Goal: Communication & Community: Answer question/provide support

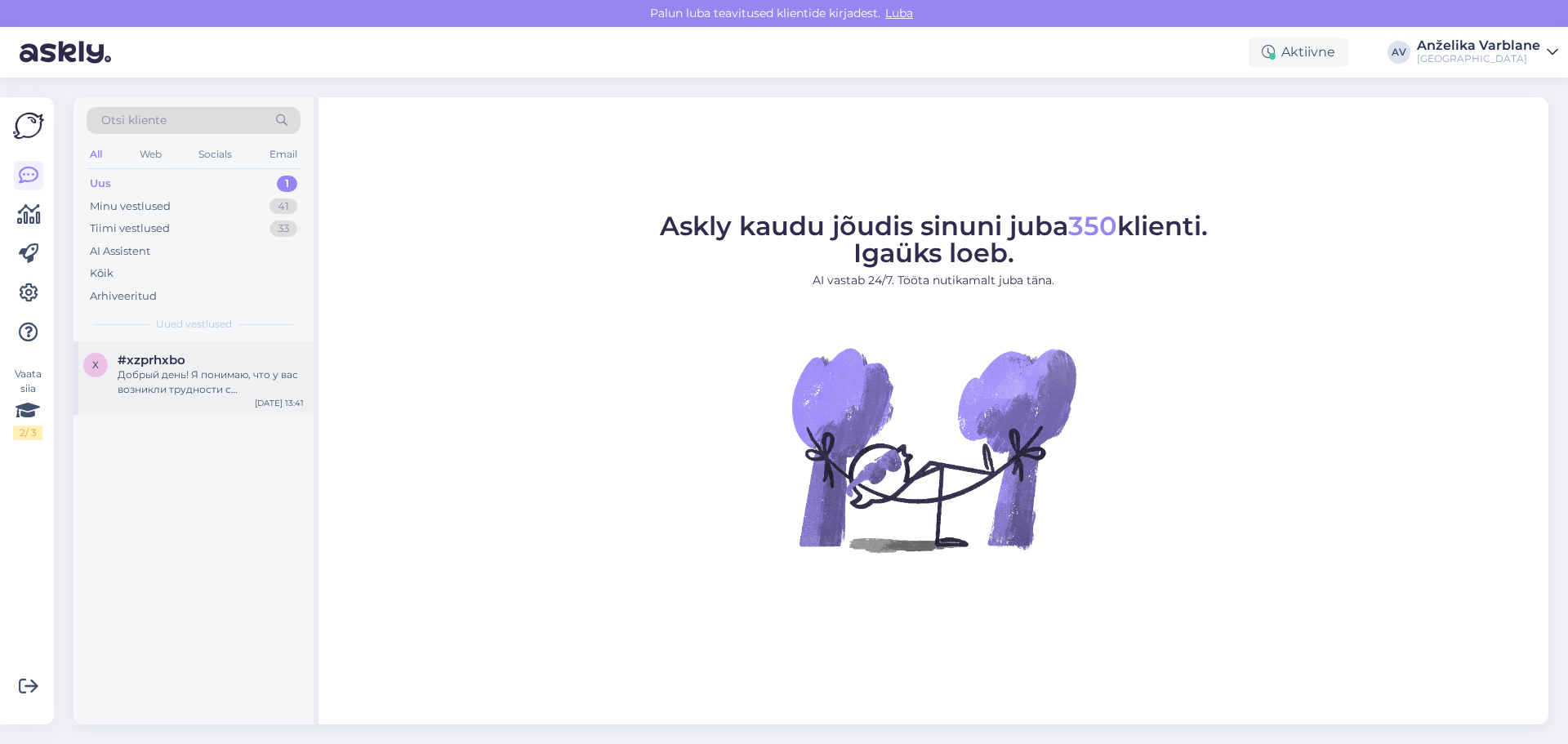
click at [233, 382] on div "Добрый день! Я понимаю, что у вас возникли трудности с регистрацией на курсы. Д…" at bounding box center [210, 382] width 186 height 29
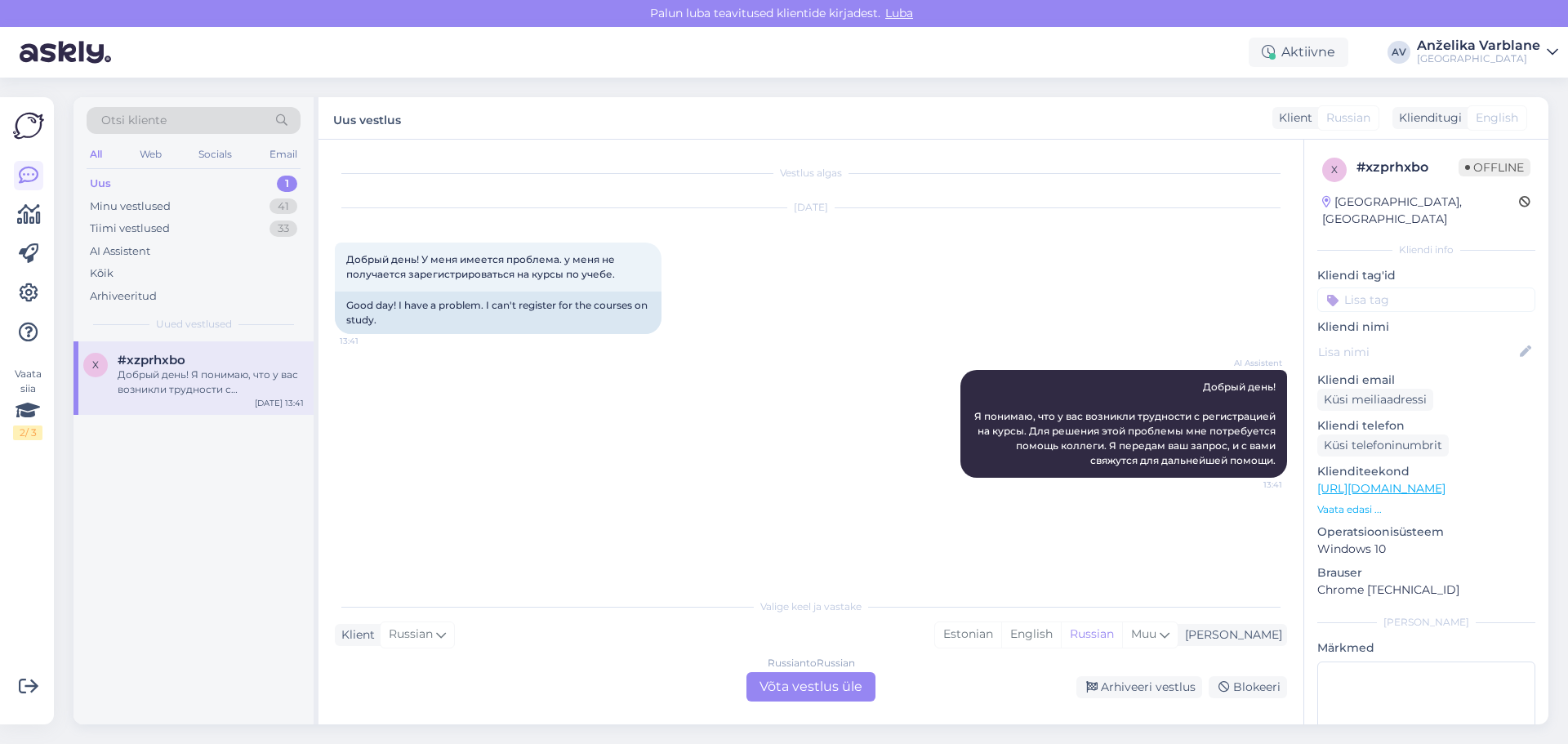
click at [174, 175] on div "Uus 1" at bounding box center [193, 184] width 214 height 23
click at [185, 189] on div "Uus 1" at bounding box center [193, 184] width 214 height 23
click at [166, 246] on div "AI Assistent" at bounding box center [193, 251] width 214 height 23
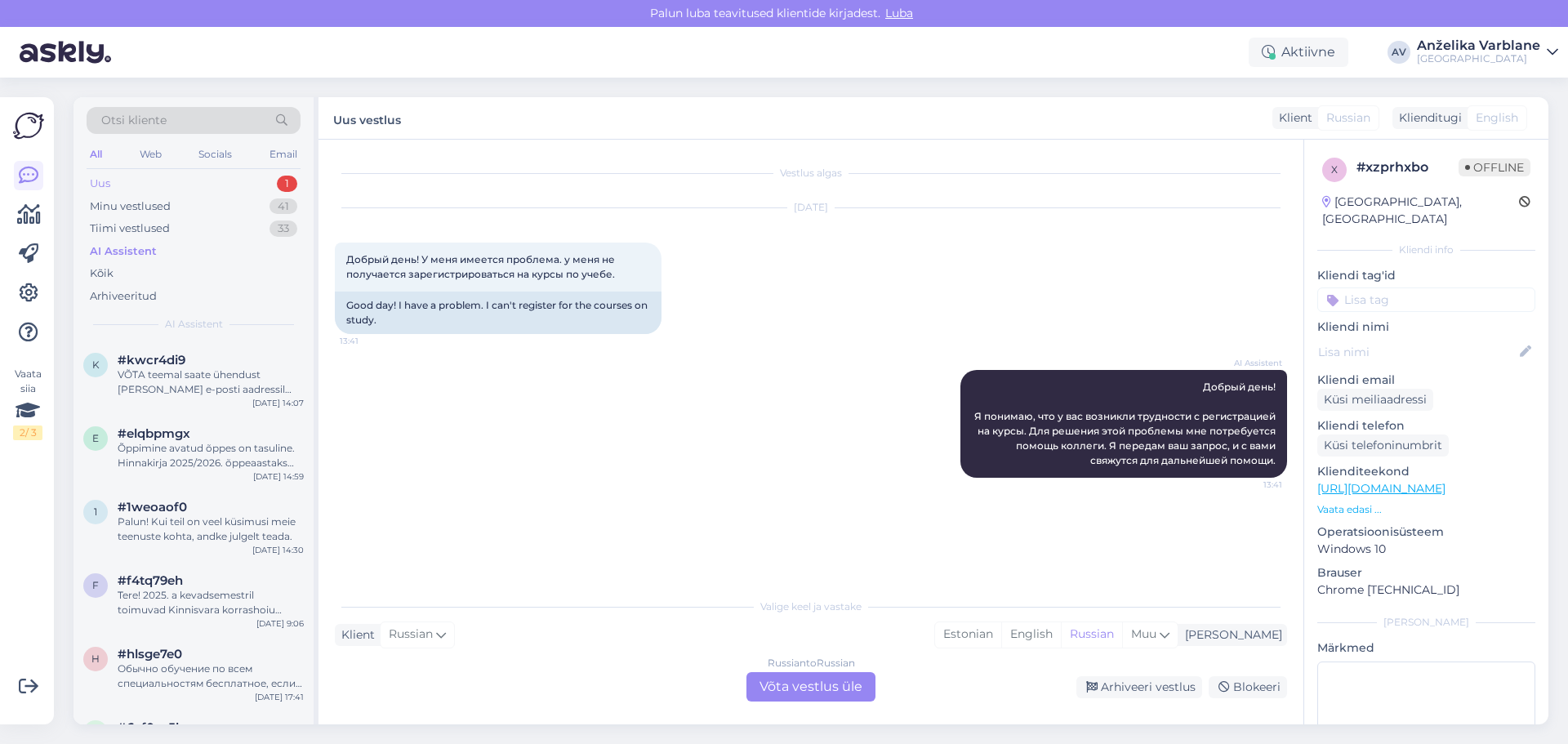
click at [241, 173] on div "Uus 1" at bounding box center [193, 184] width 214 height 23
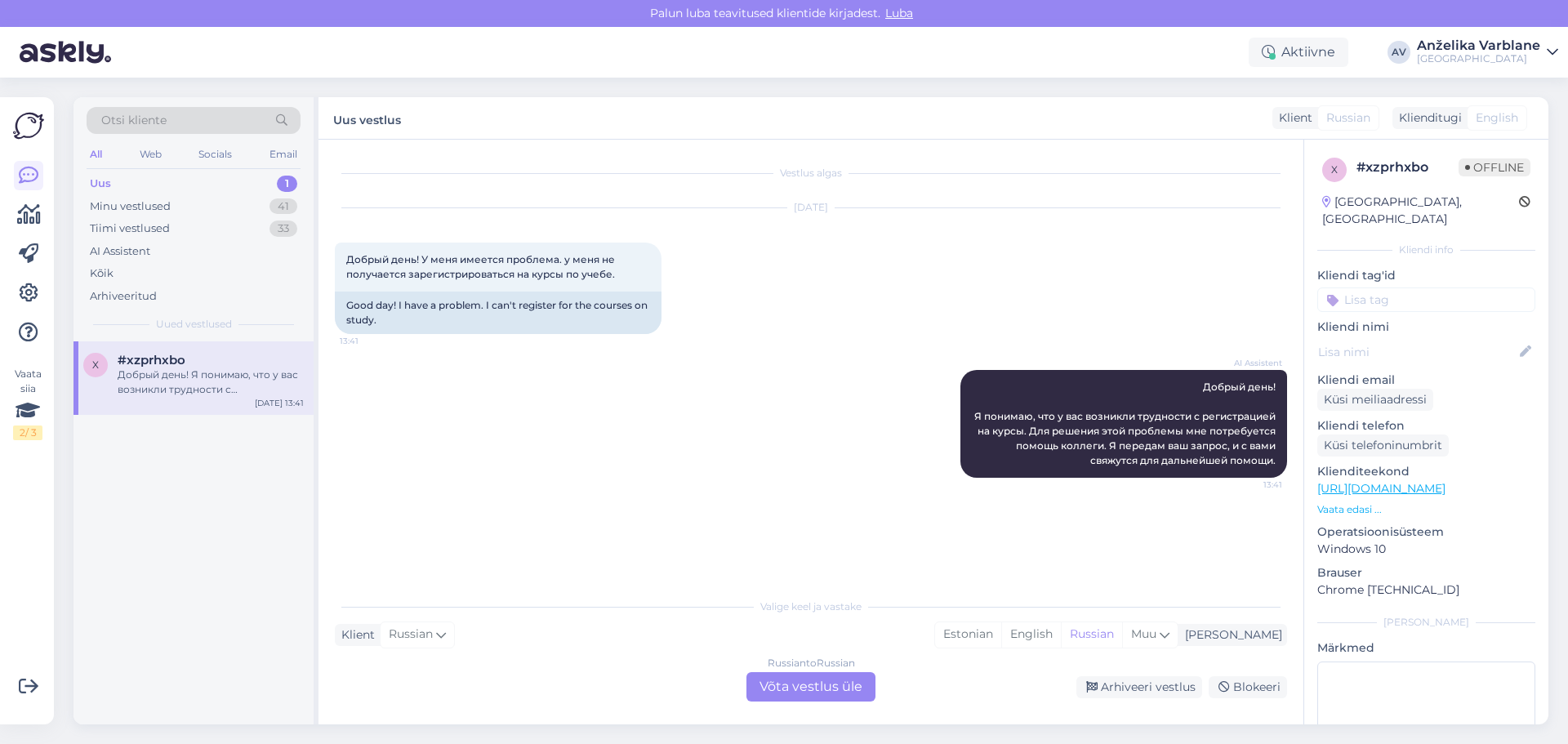
click at [236, 372] on div "Добрый день! Я понимаю, что у вас возникли трудности с регистрацией на курсы. Д…" at bounding box center [210, 382] width 186 height 29
click at [243, 221] on div "Tiimi vestlused 33" at bounding box center [193, 229] width 214 height 23
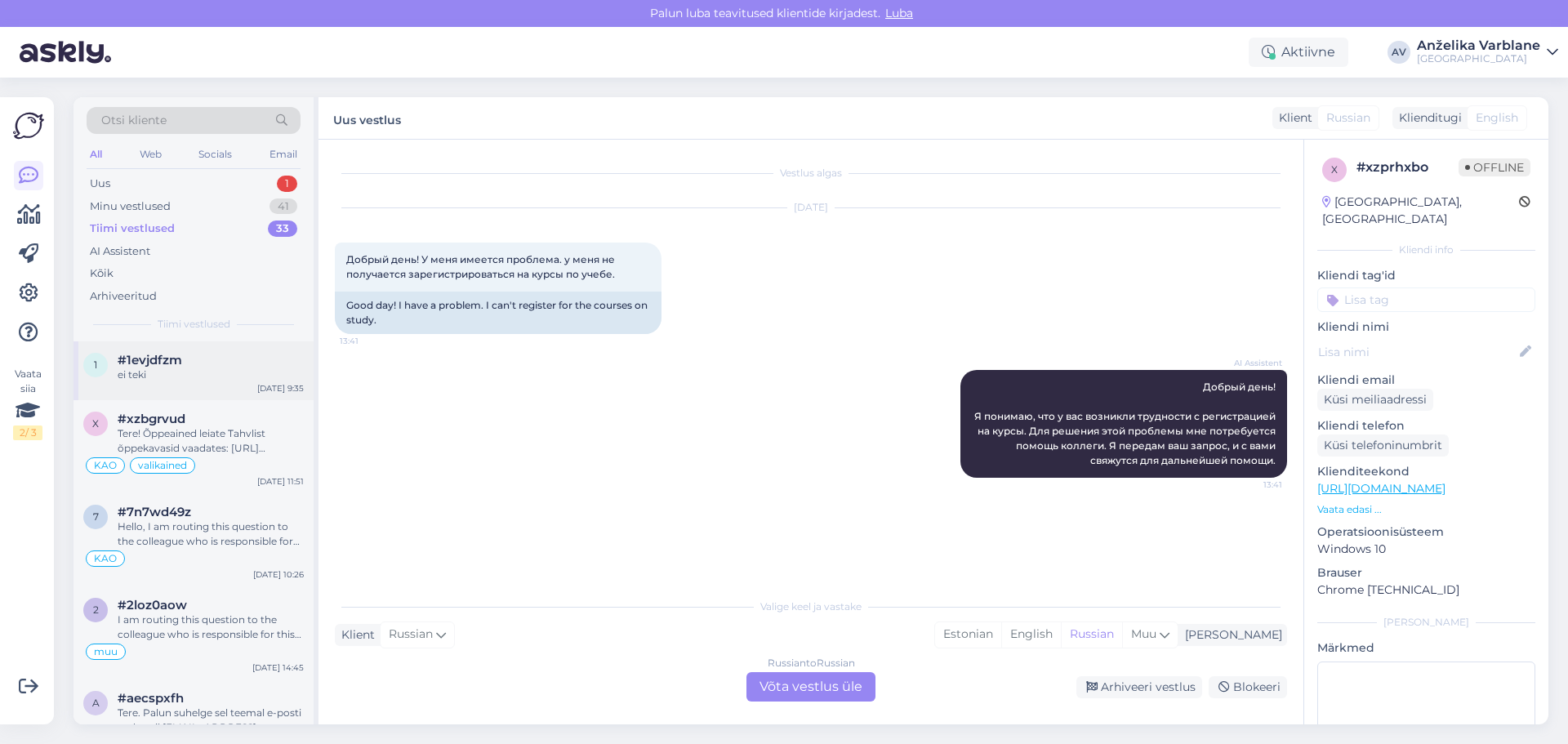
click at [181, 358] on div "#1evjdfzm" at bounding box center [210, 360] width 186 height 15
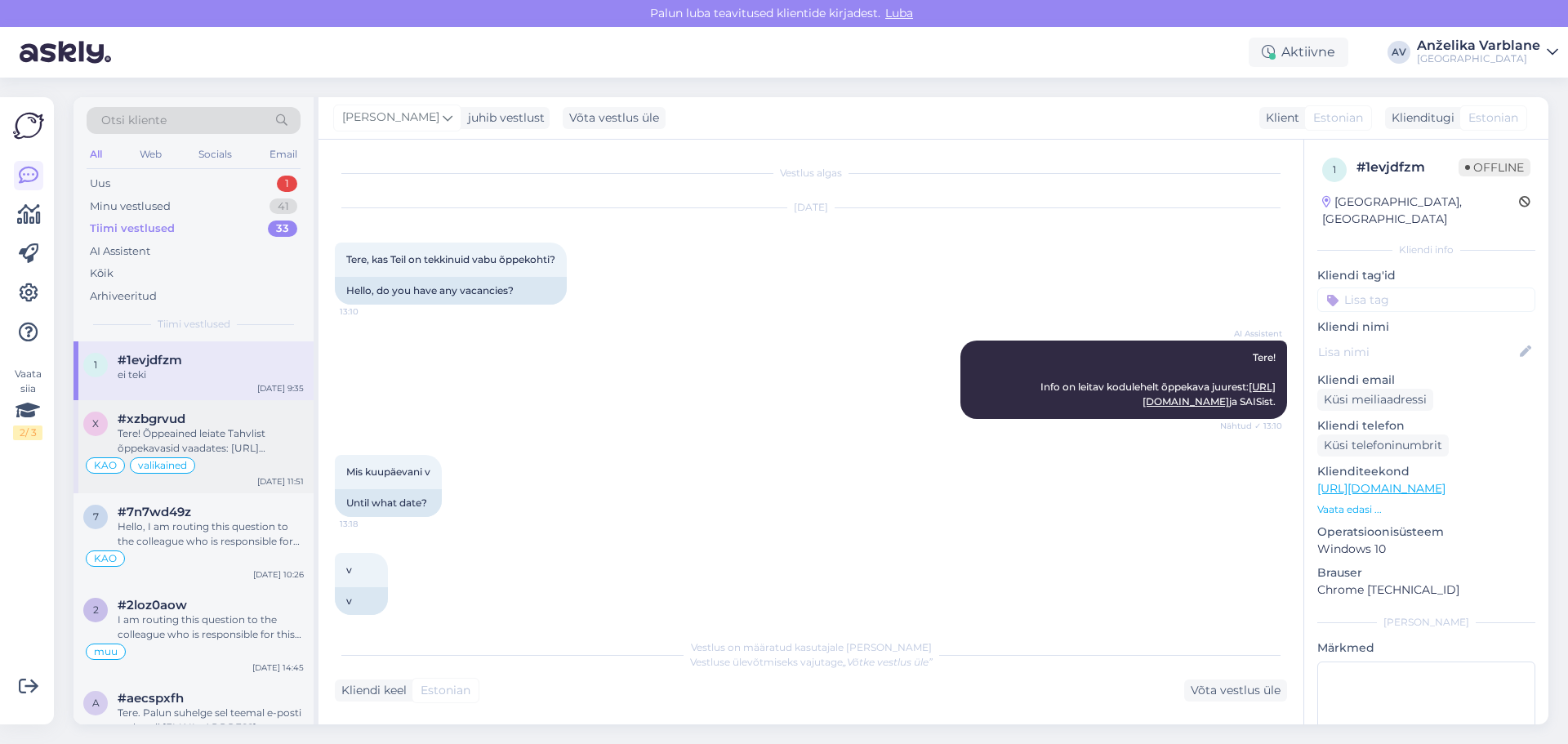
click at [224, 428] on div "Tere! Õppeained leiate Tahvlist õppekavasid vaadates: [URL][DOMAIN_NAME]. Täpse…" at bounding box center [210, 440] width 186 height 29
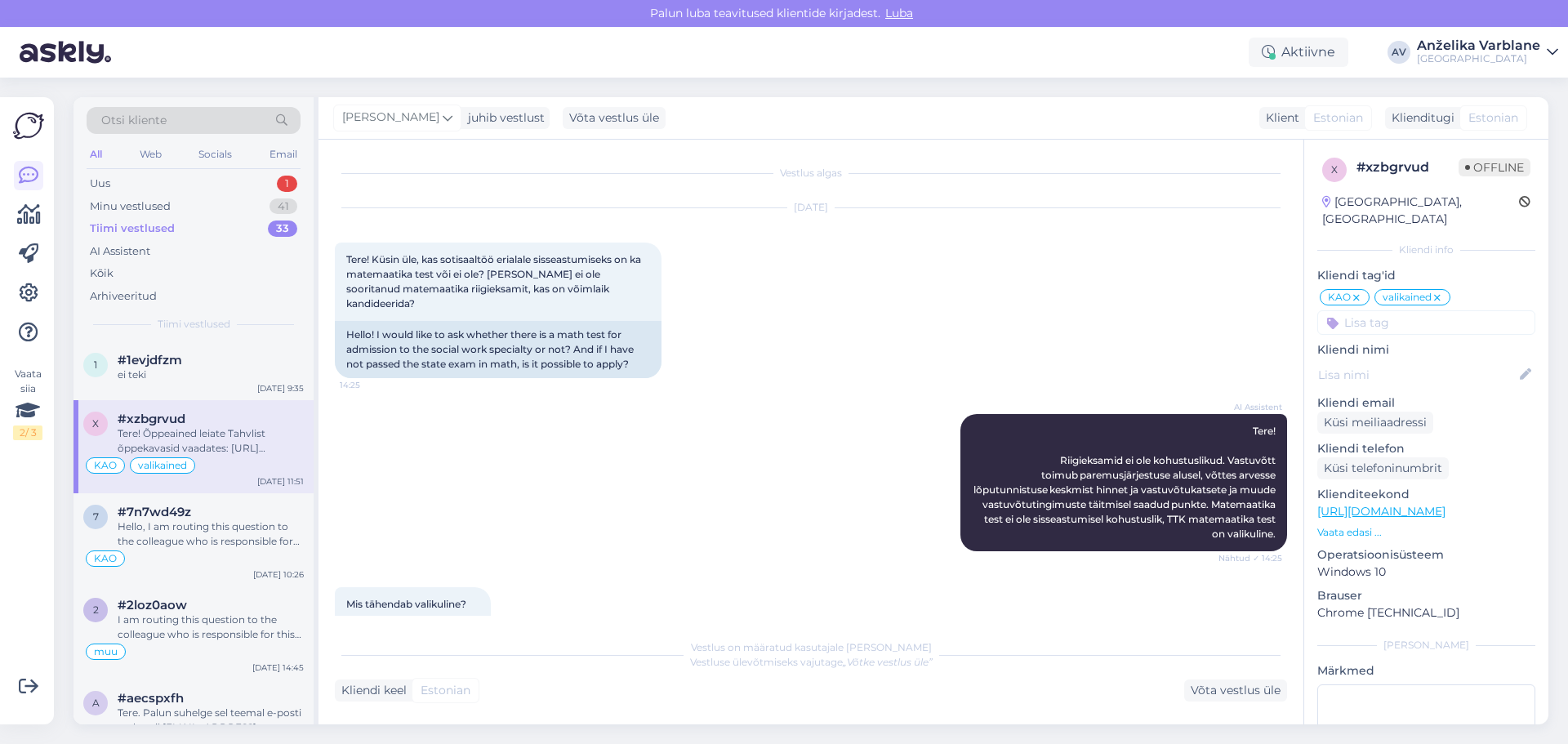
scroll to position [669, 0]
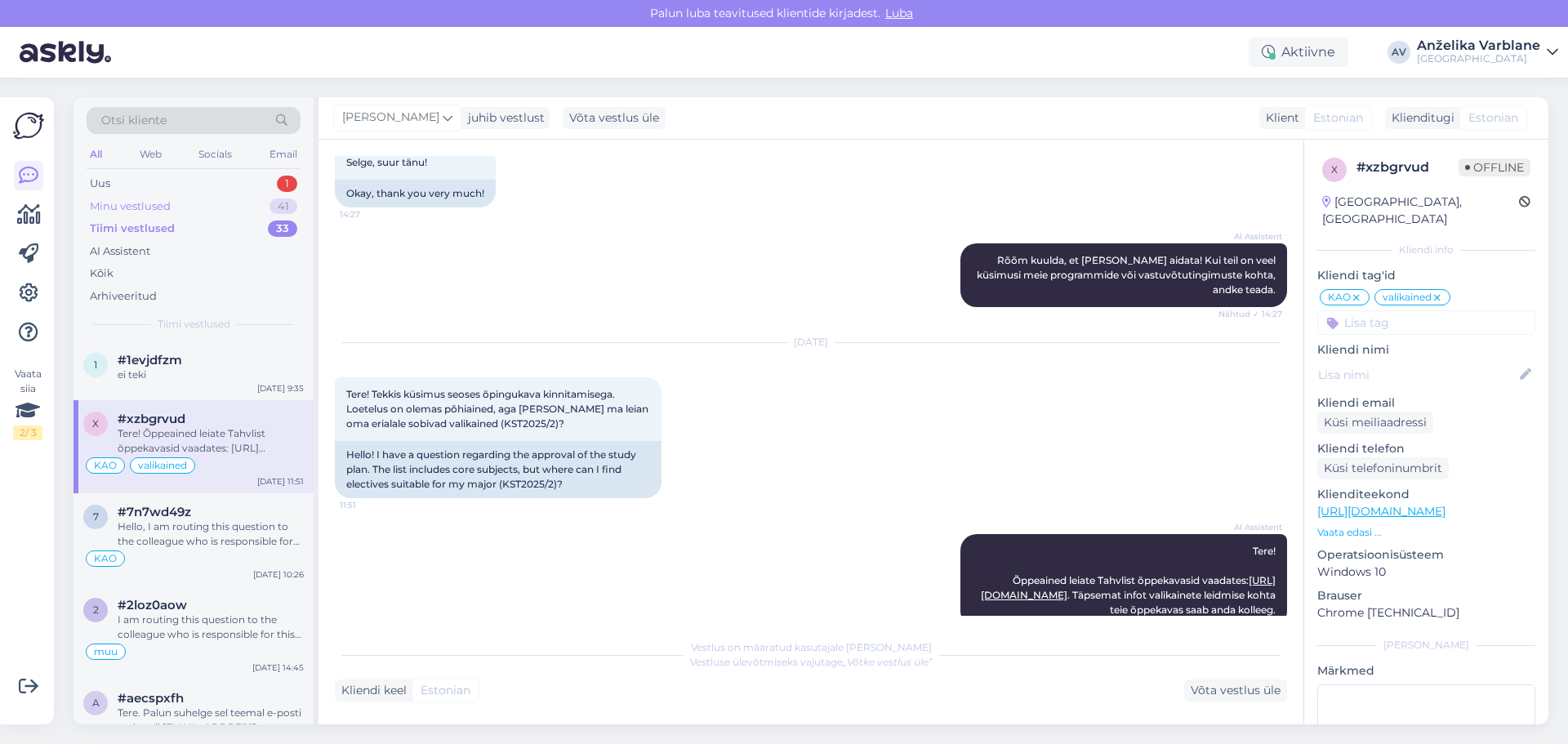
click at [190, 199] on div "Minu vestlused 41" at bounding box center [193, 206] width 214 height 23
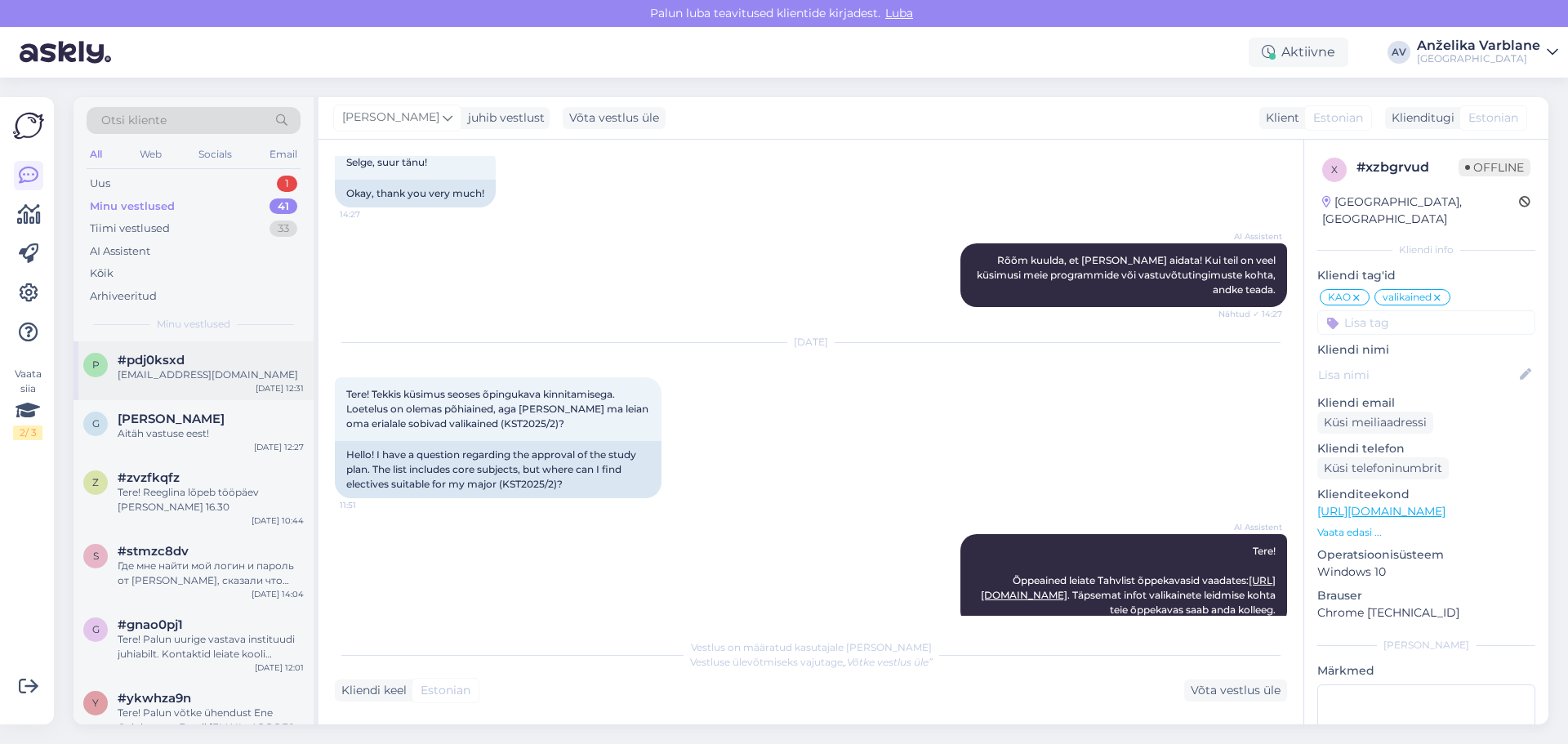
click at [216, 360] on div "#pdj0ksxd" at bounding box center [210, 360] width 186 height 15
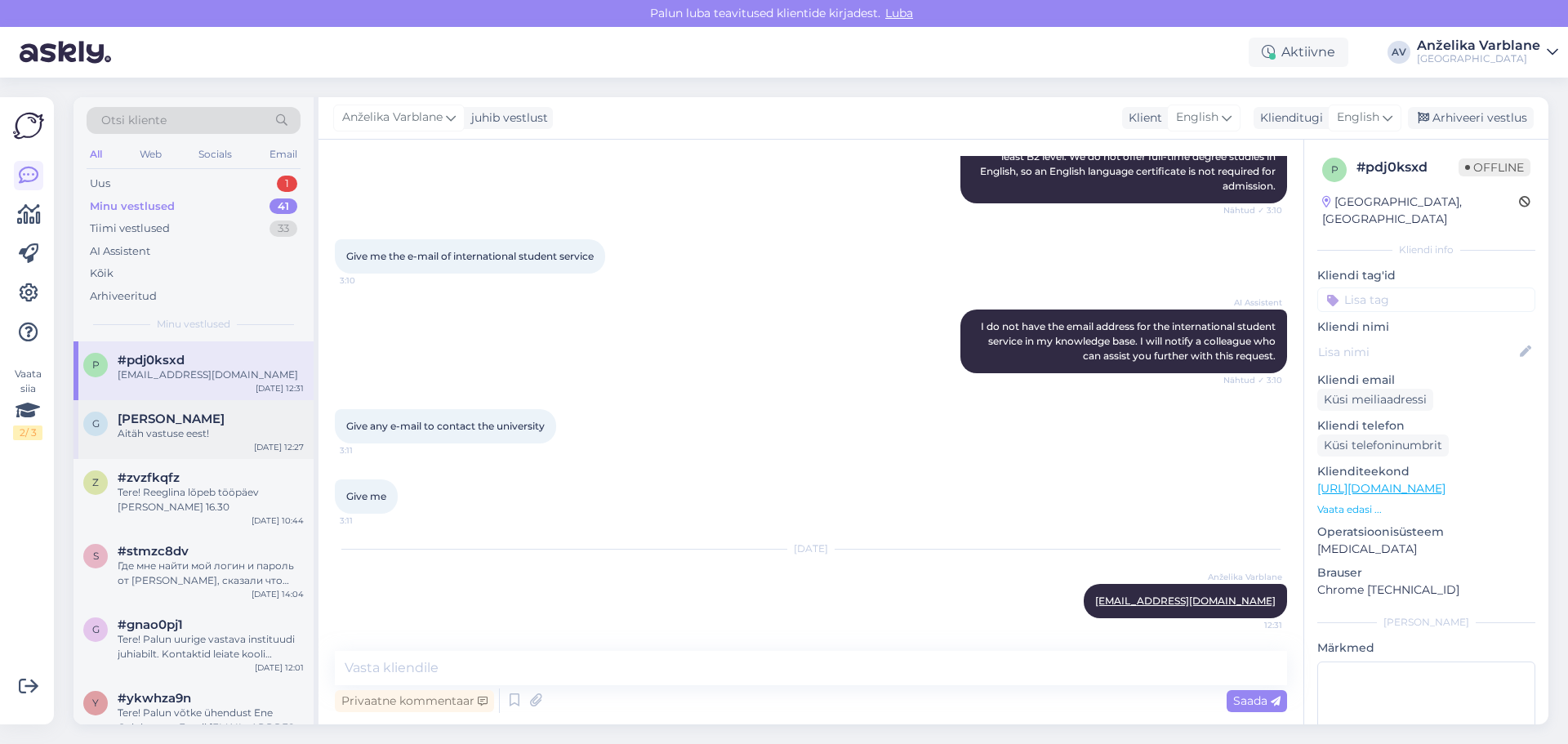
click at [236, 417] on div "[PERSON_NAME]" at bounding box center [210, 419] width 186 height 15
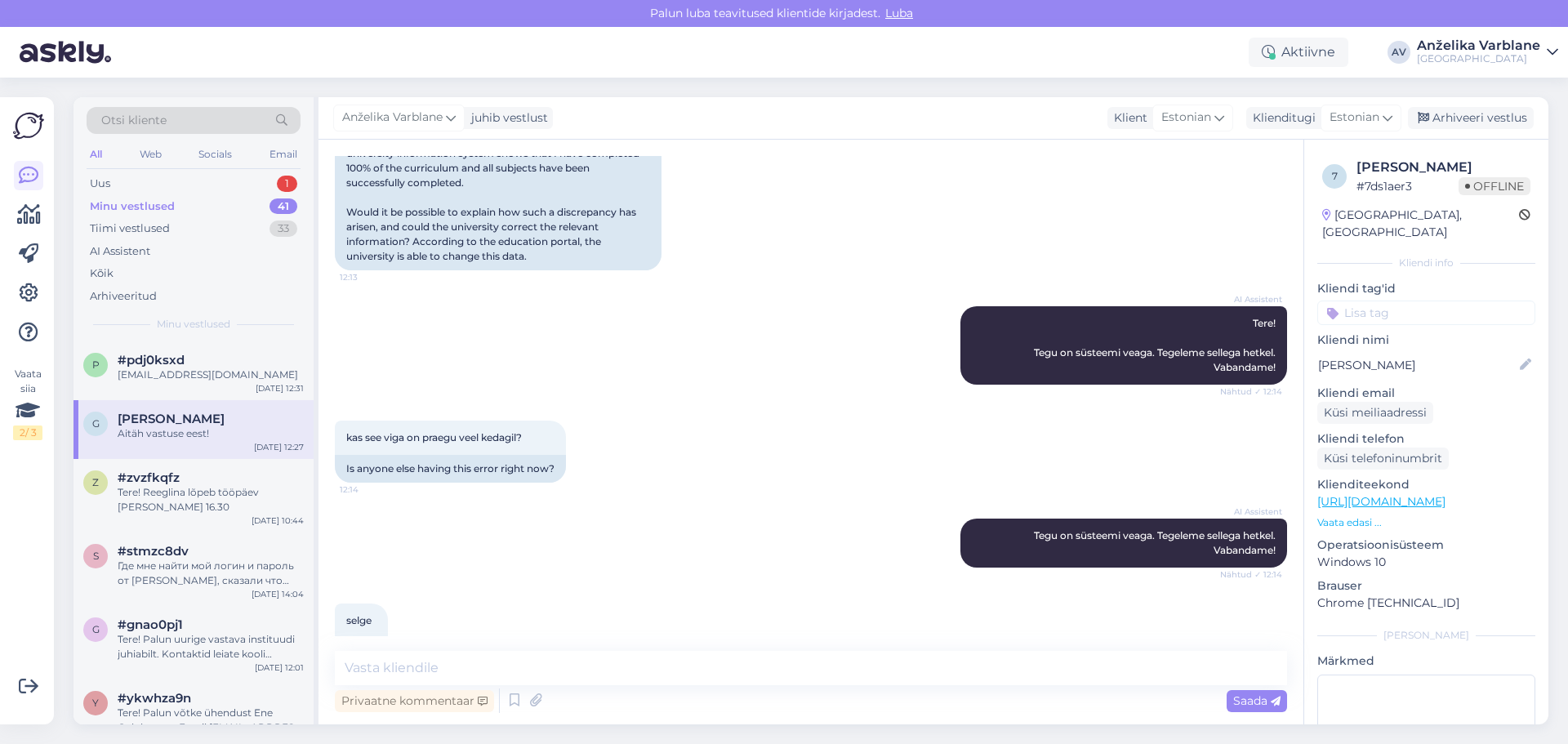
scroll to position [1316, 0]
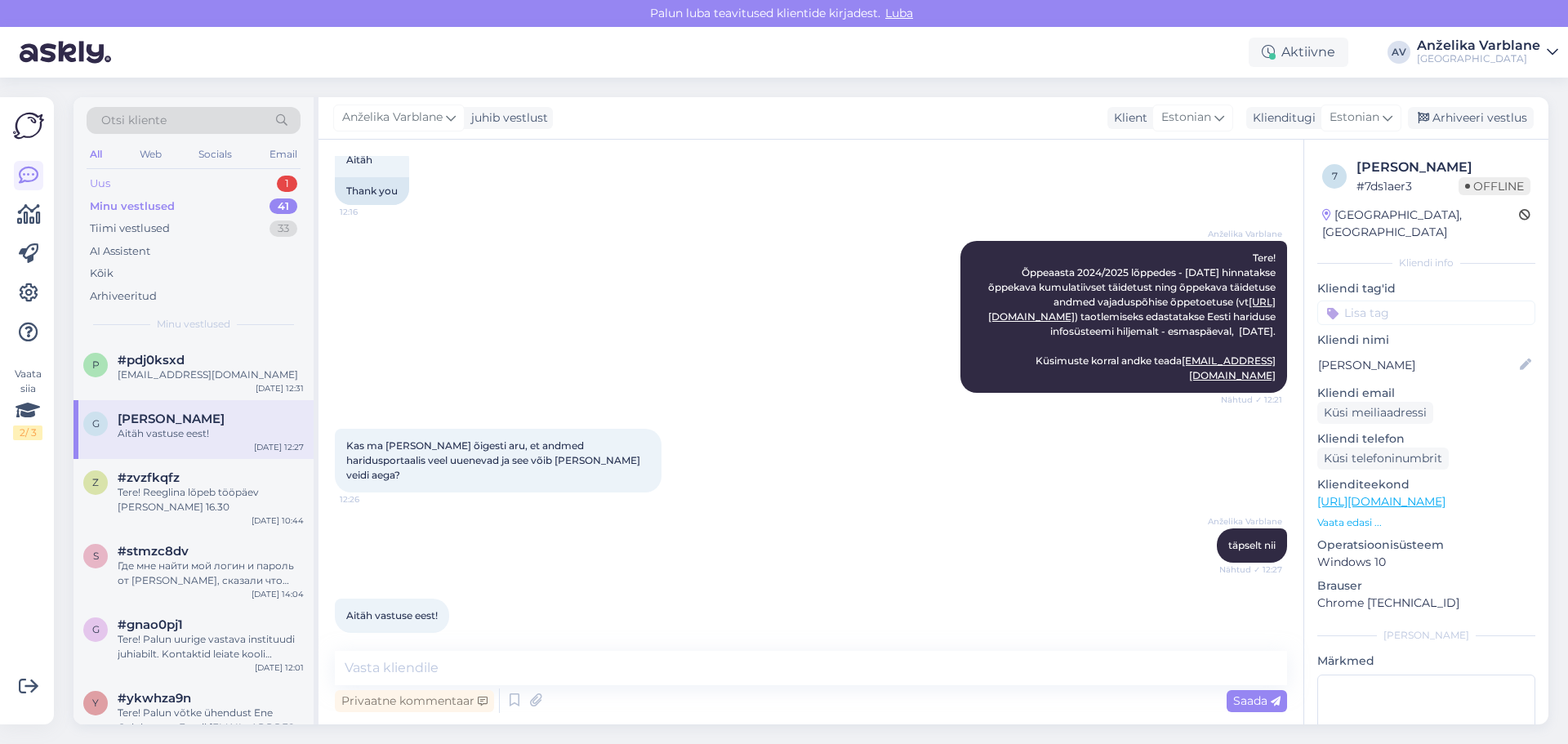
click at [222, 178] on div "Uus 1" at bounding box center [193, 184] width 214 height 23
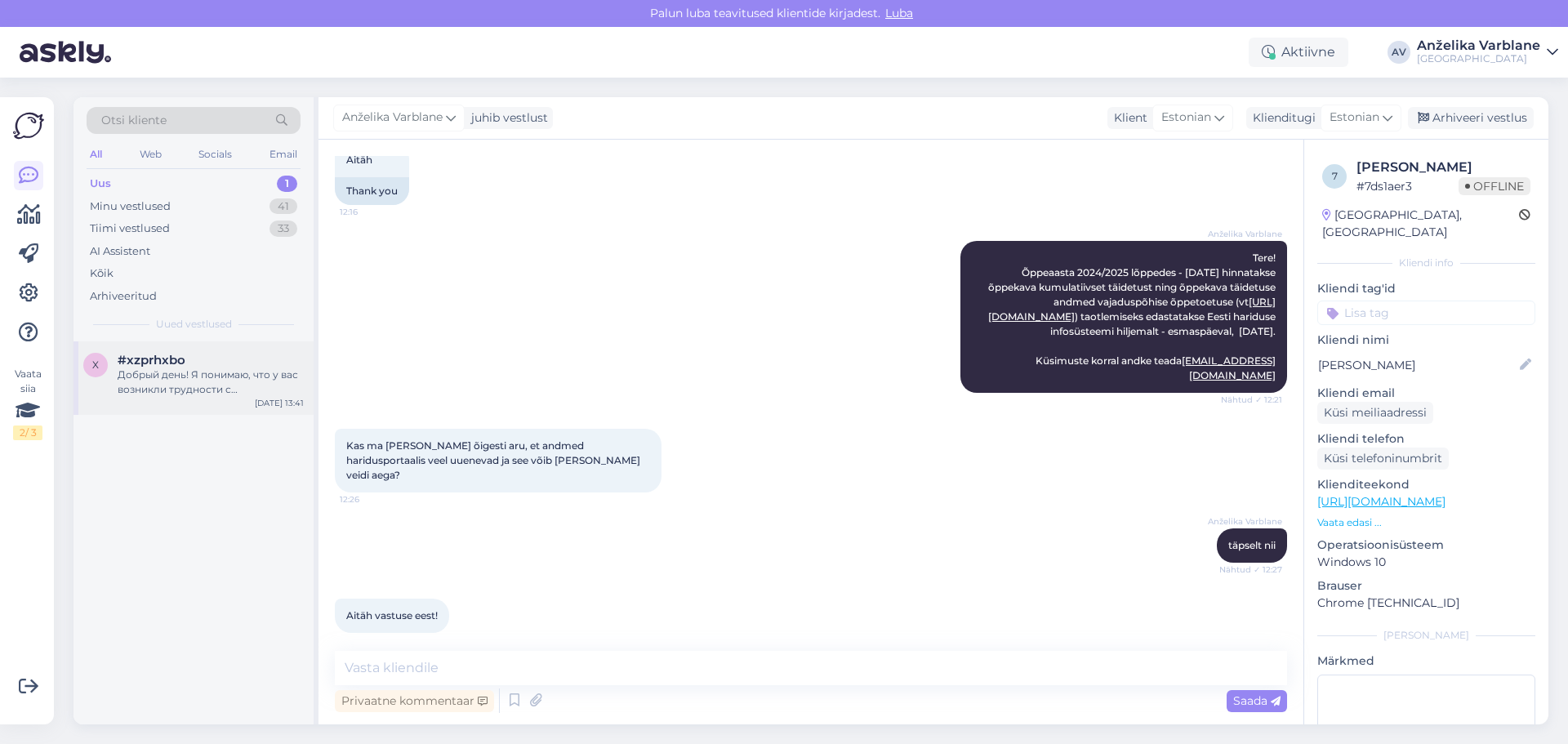
click at [239, 373] on div "Добрый день! Я понимаю, что у вас возникли трудности с регистрацией на курсы. Д…" at bounding box center [210, 382] width 186 height 29
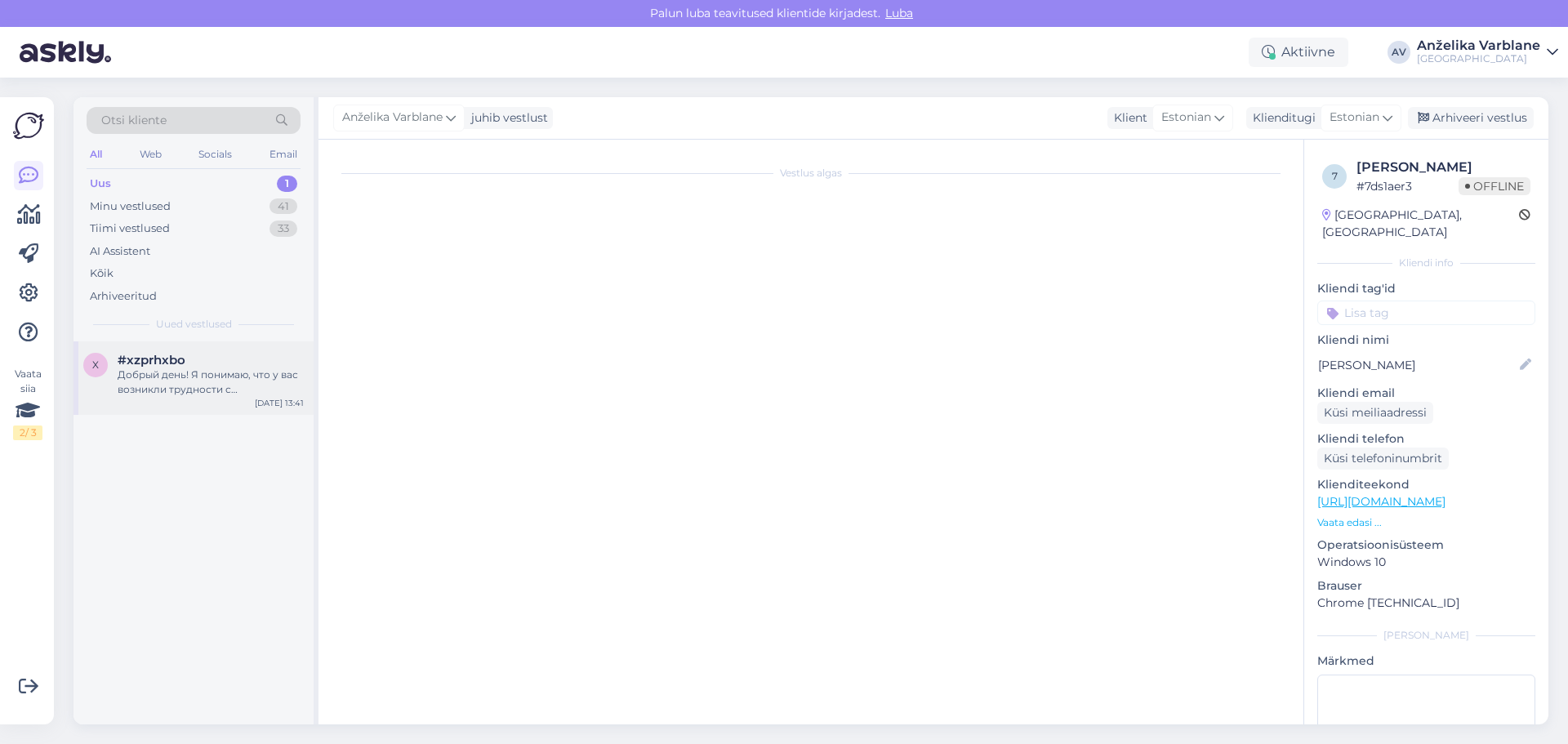
scroll to position [0, 0]
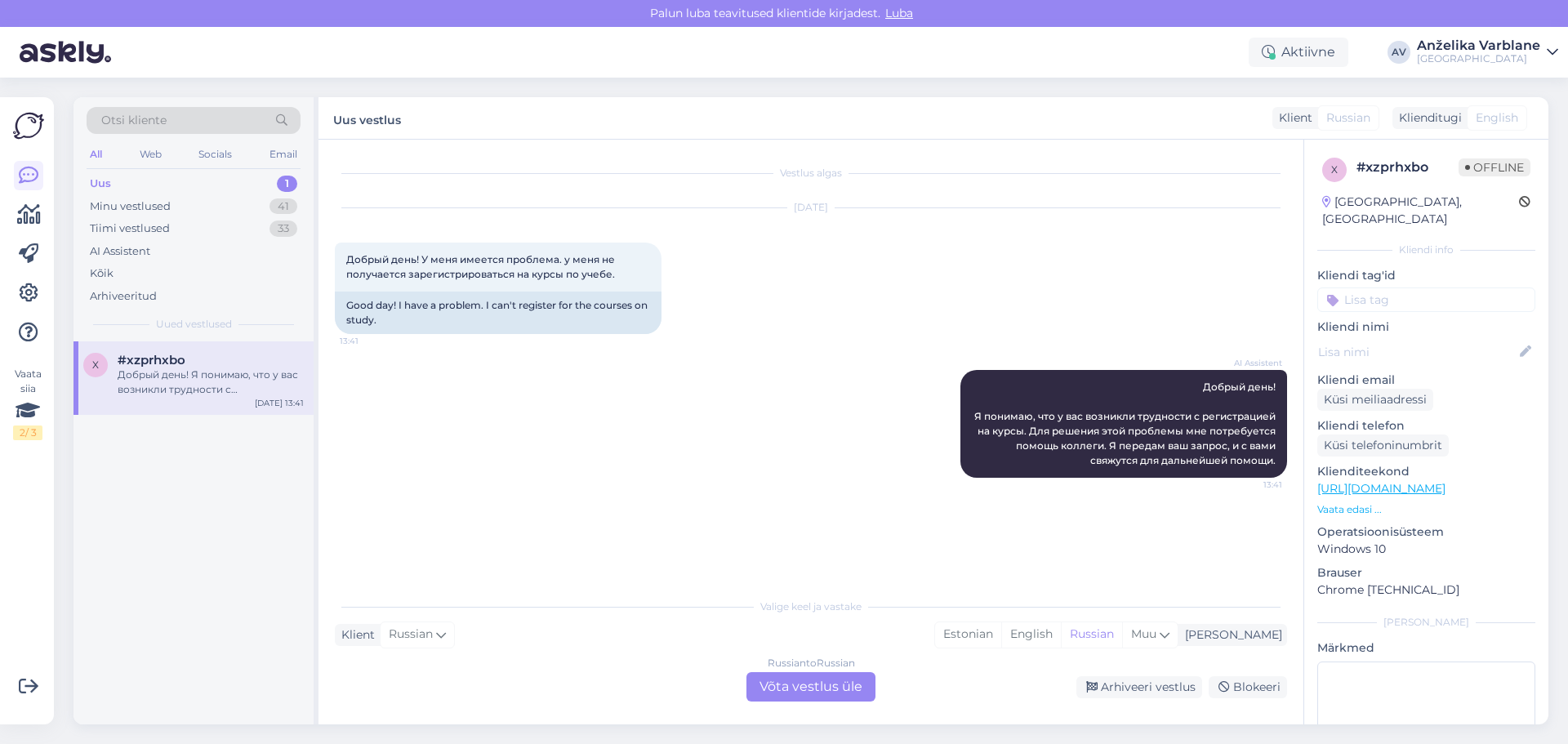
click at [240, 177] on div "Uus 1" at bounding box center [193, 184] width 214 height 23
